Goal: Task Accomplishment & Management: Manage account settings

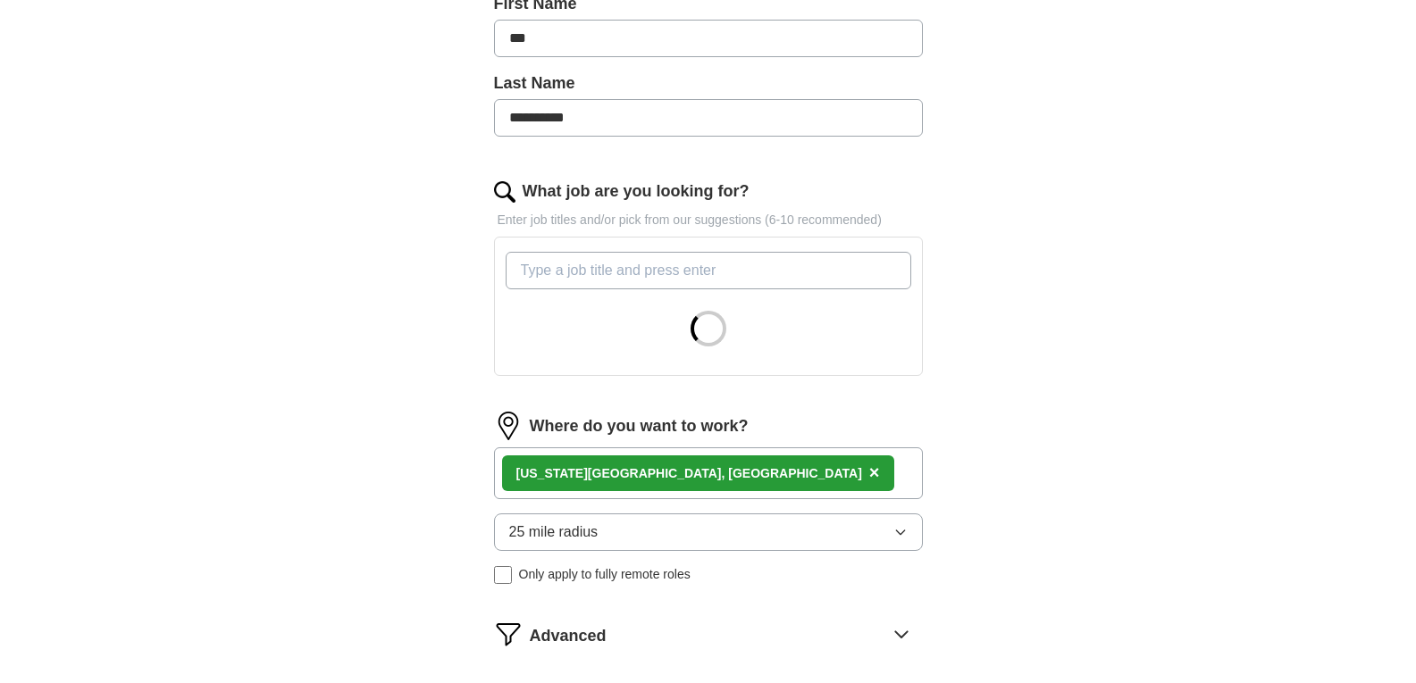
scroll to position [423, 0]
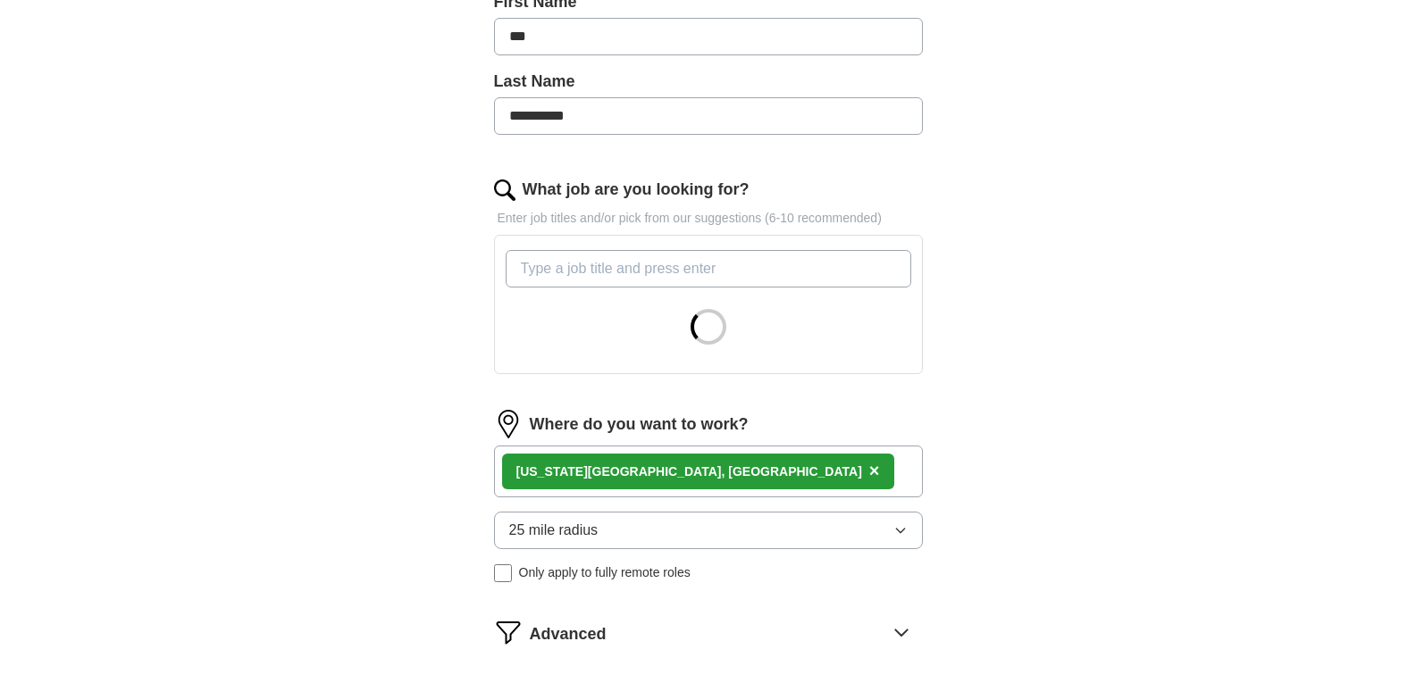
click at [583, 267] on input "What job are you looking for?" at bounding box center [709, 269] width 406 height 38
type input "i"
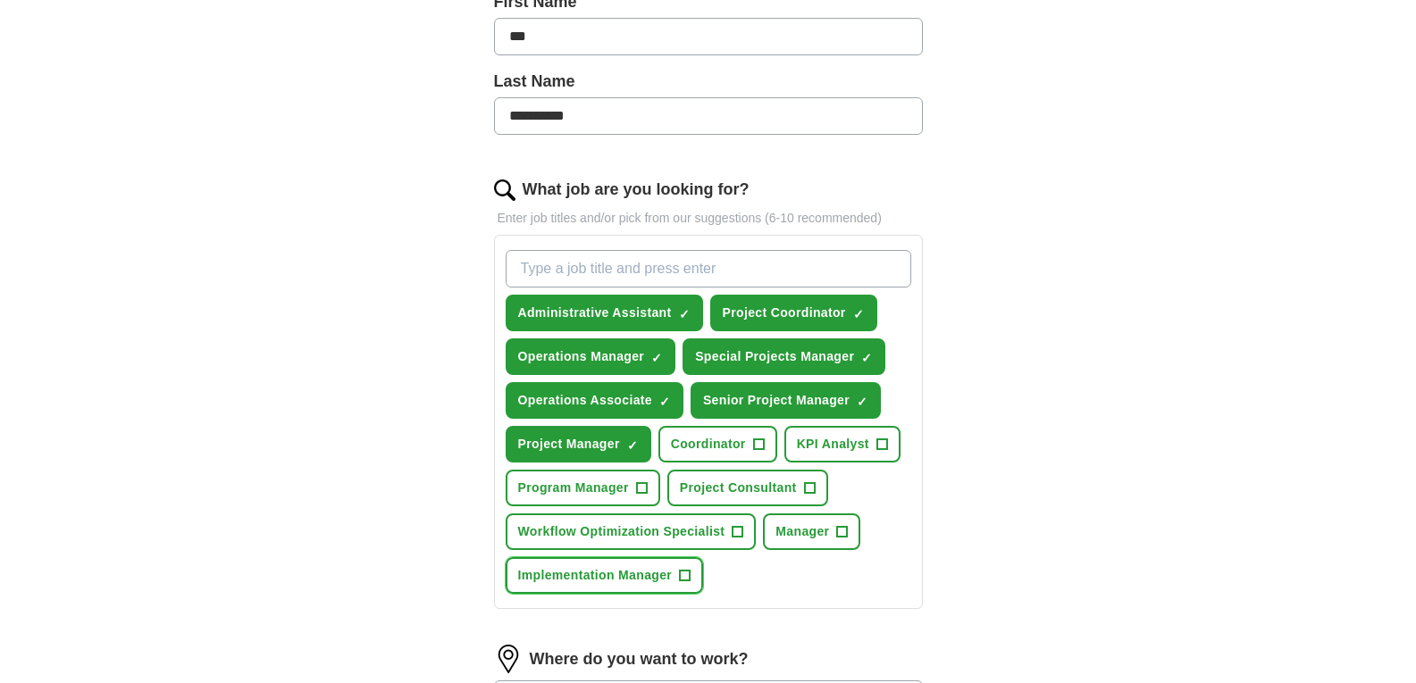
click at [682, 573] on span "+" at bounding box center [685, 576] width 11 height 14
click at [809, 489] on span "+" at bounding box center [809, 488] width 11 height 14
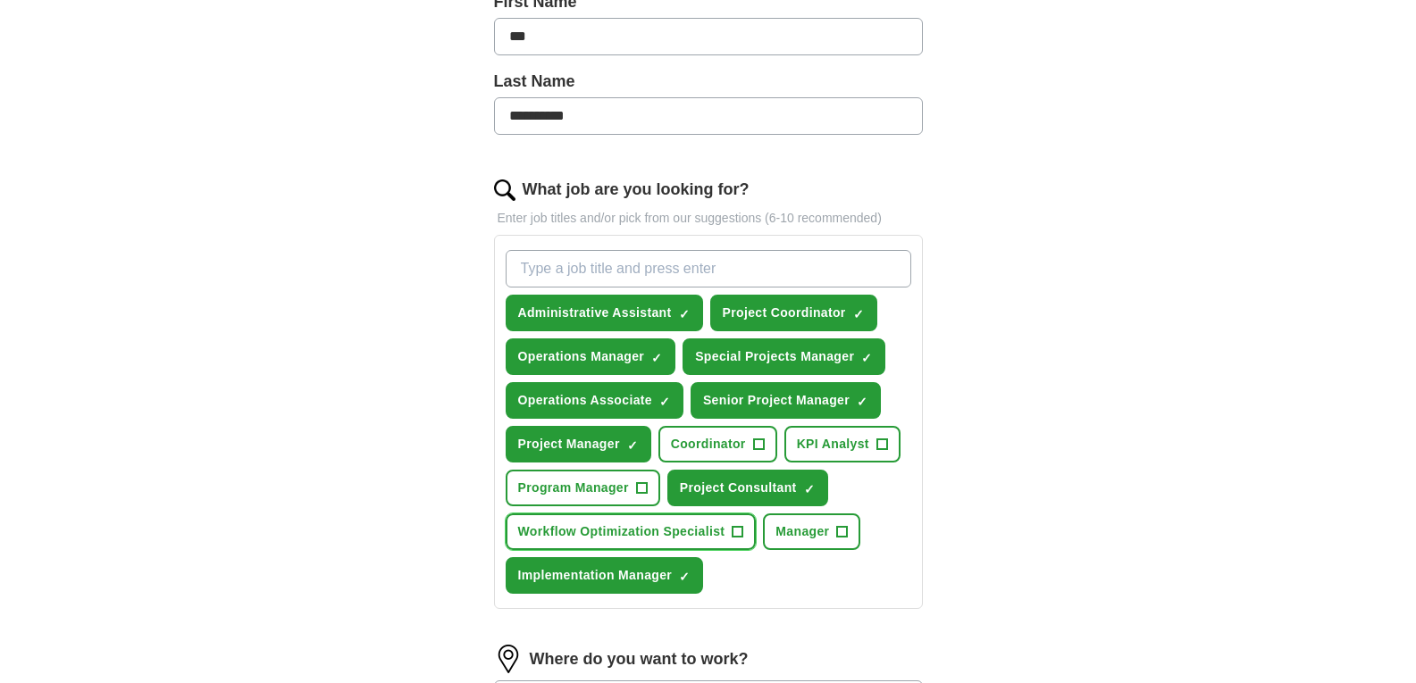
click at [741, 536] on span "+" at bounding box center [738, 532] width 11 height 14
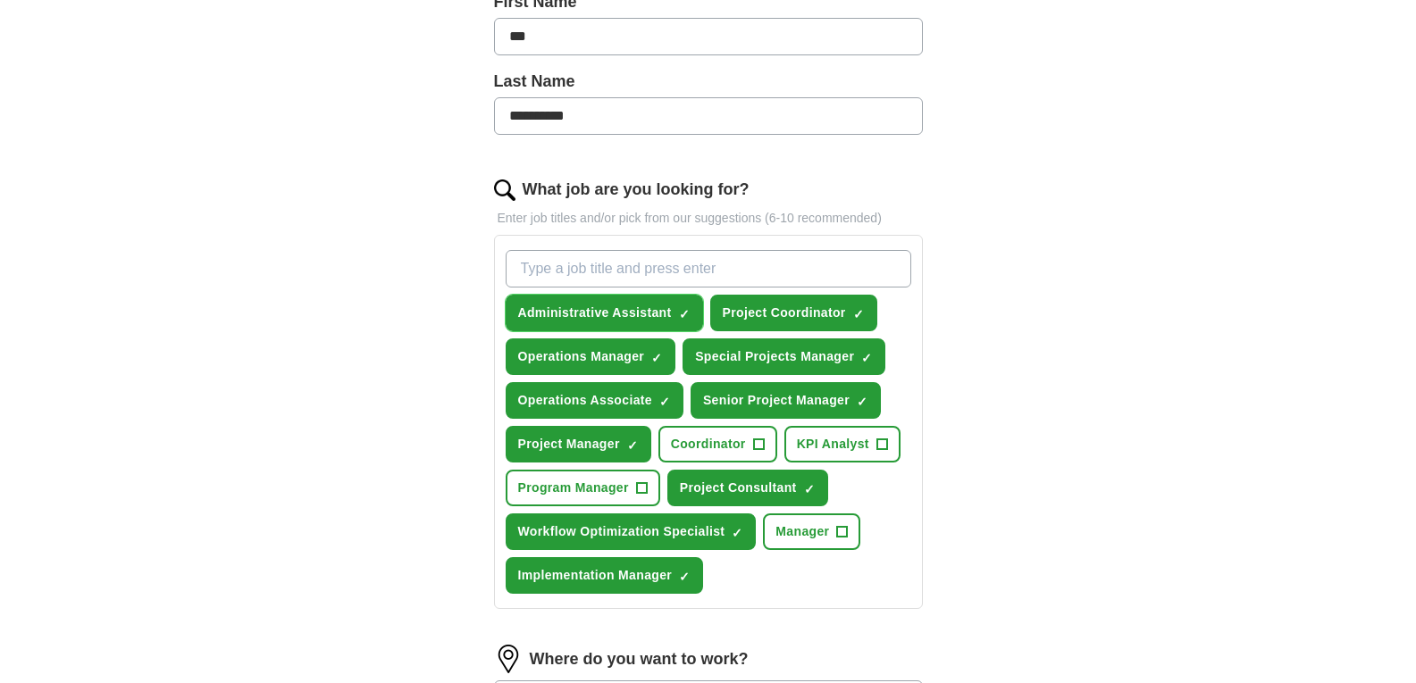
click at [674, 307] on button "Administrative Assistant ✓ ×" at bounding box center [604, 313] width 197 height 37
click at [679, 314] on span "+" at bounding box center [685, 313] width 12 height 12
click at [679, 314] on span "✓ ×" at bounding box center [684, 313] width 11 height 11
click at [636, 268] on input "What job are you looking for?" at bounding box center [709, 269] width 406 height 38
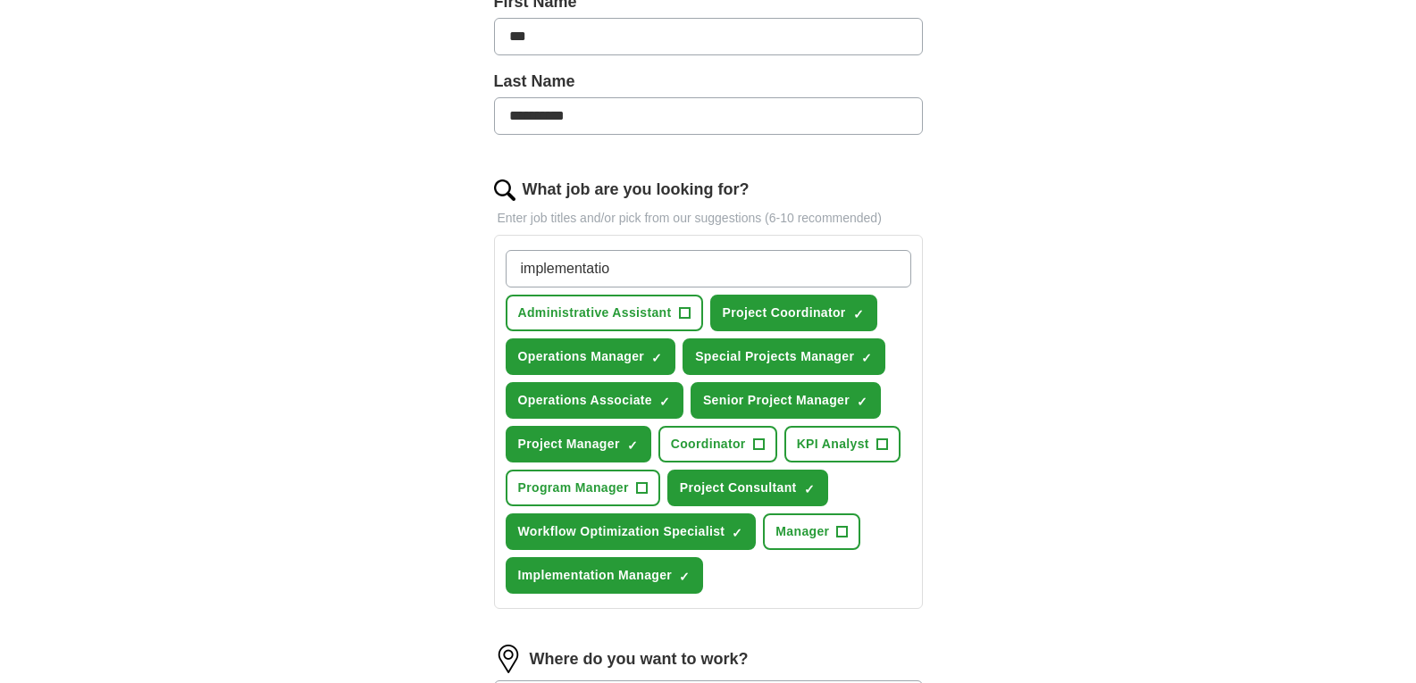
type input "implementation"
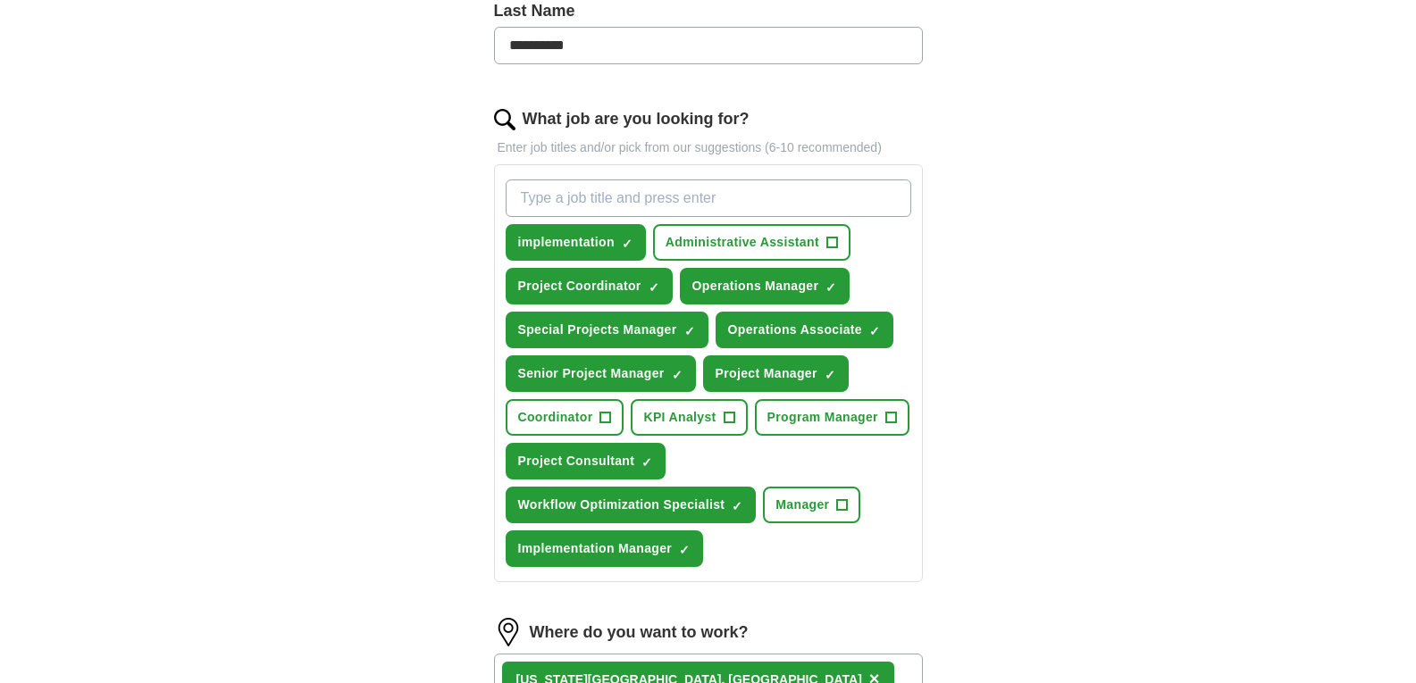
scroll to position [487, 0]
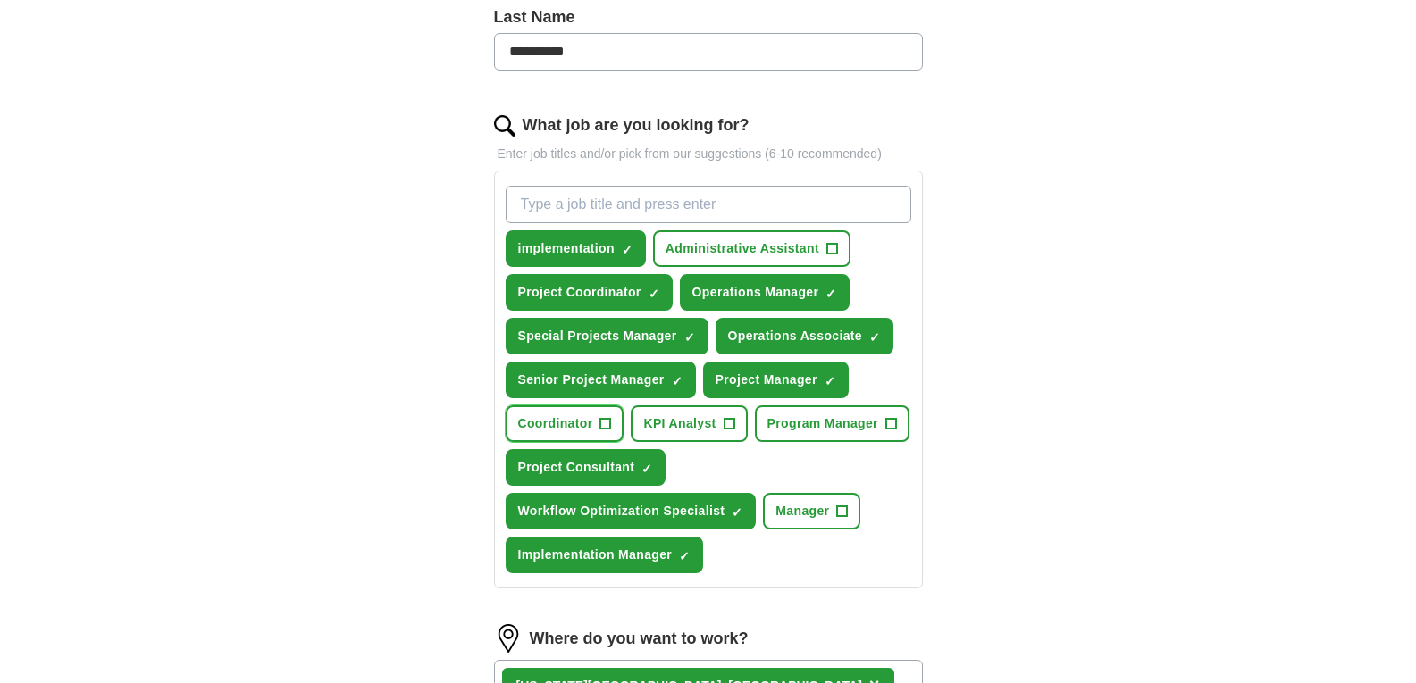
click at [606, 424] on span "+" at bounding box center [605, 424] width 11 height 14
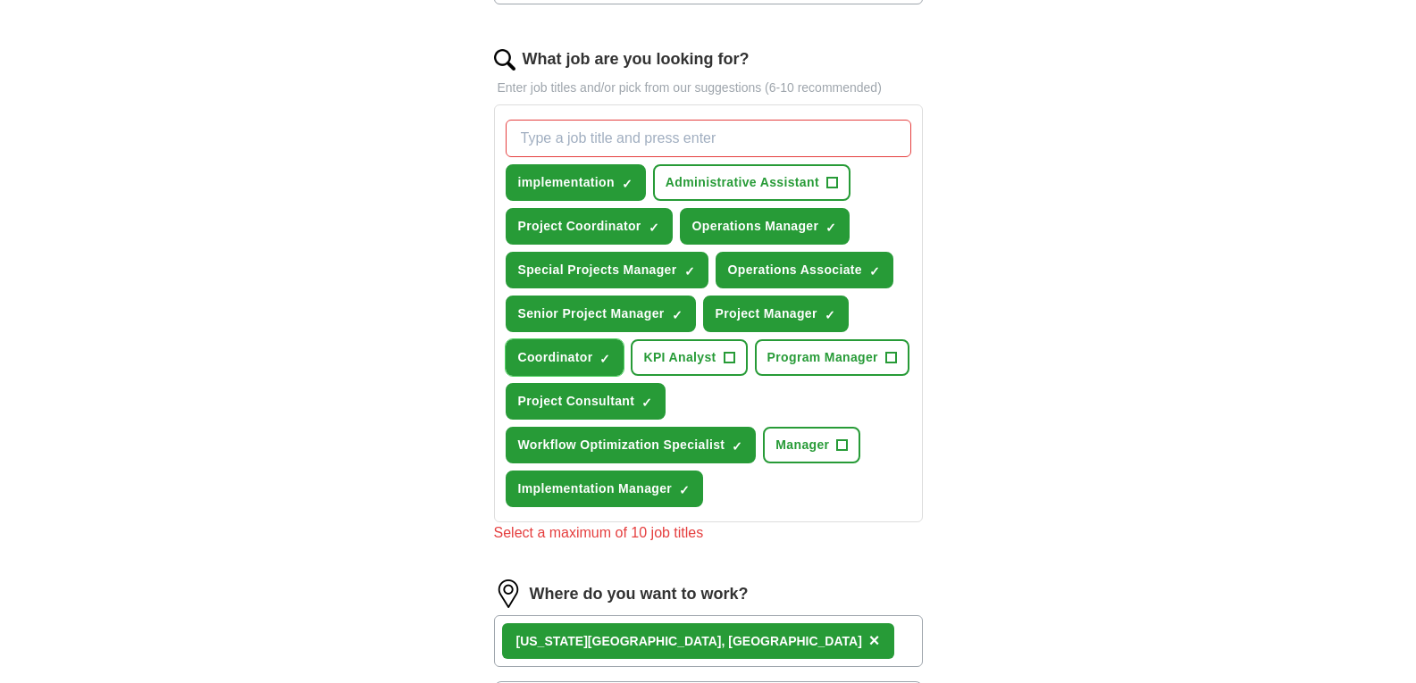
scroll to position [554, 0]
click at [603, 357] on span "✓" at bounding box center [604, 358] width 11 height 14
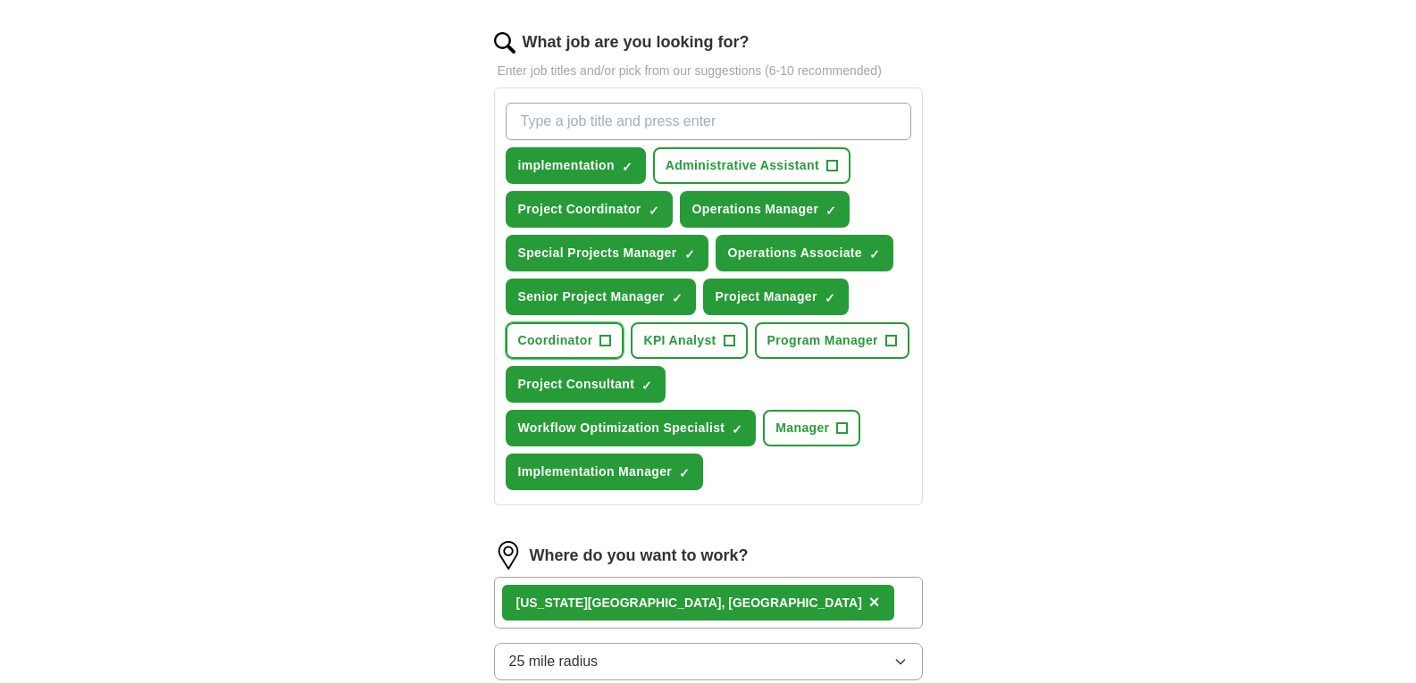
scroll to position [571, 0]
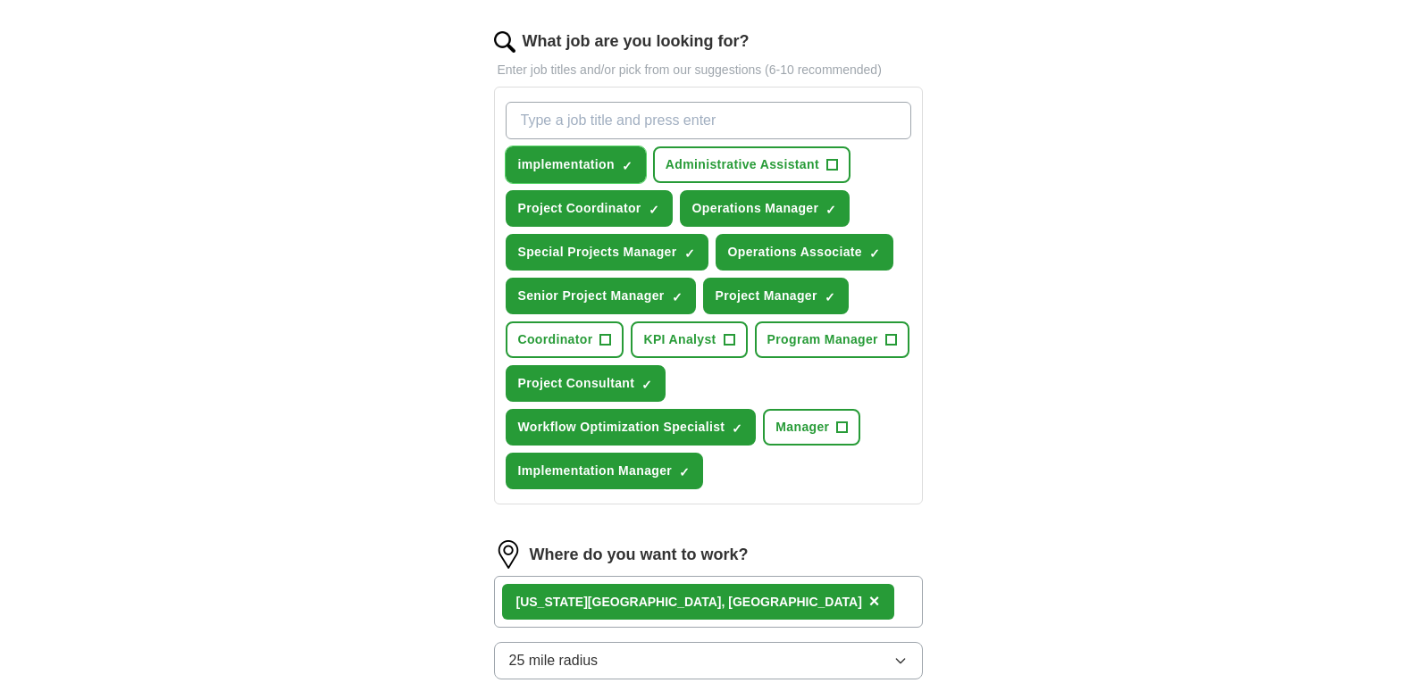
click at [631, 164] on span "✓" at bounding box center [627, 166] width 11 height 14
click at [832, 166] on span "+" at bounding box center [831, 165] width 11 height 14
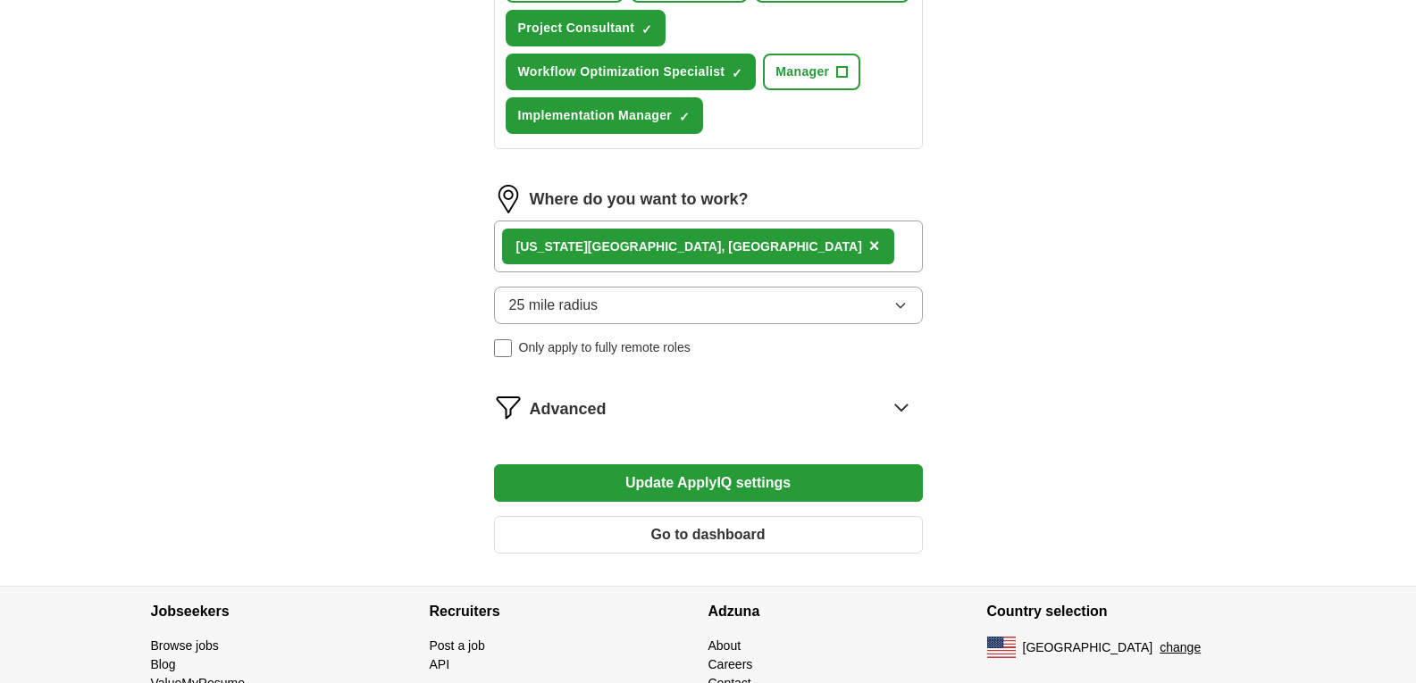
scroll to position [927, 0]
click at [678, 473] on button "Update ApplyIQ settings" at bounding box center [708, 483] width 429 height 38
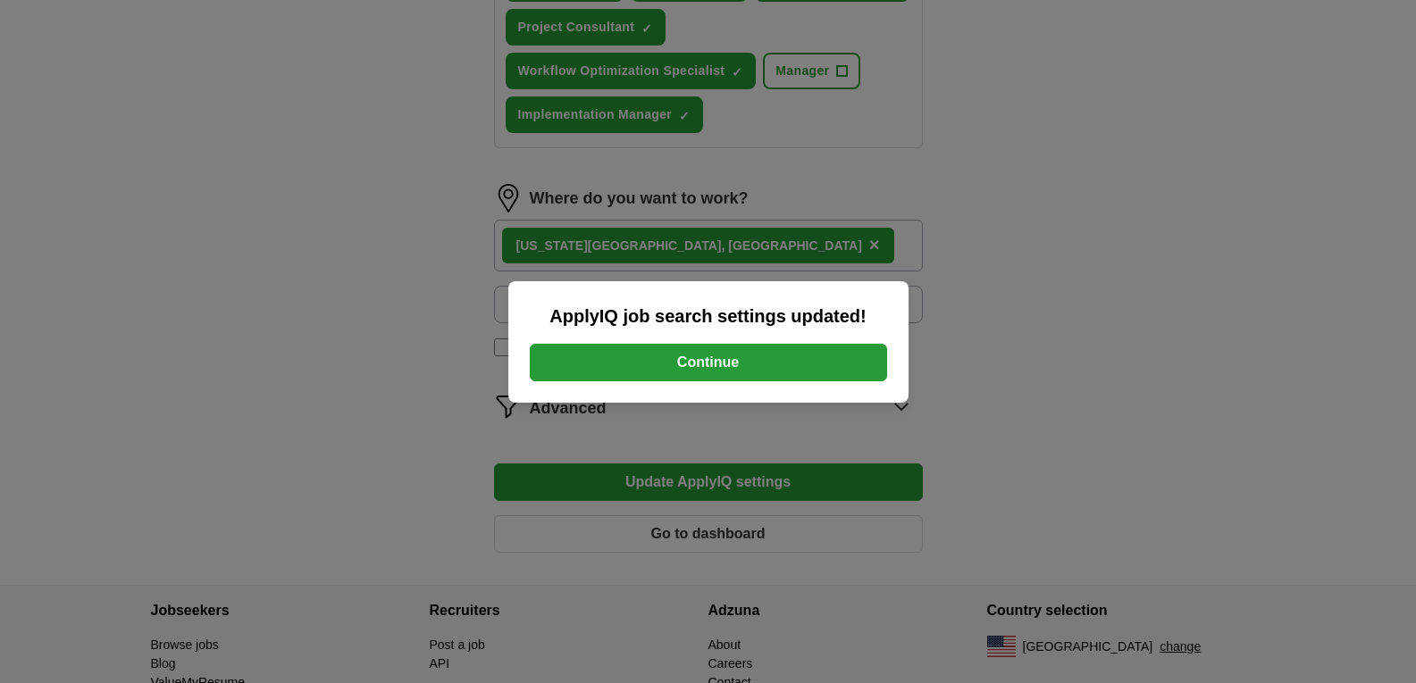
click at [724, 352] on button "Continue" at bounding box center [708, 363] width 357 height 38
